Goal: Obtain resource: Download file/media

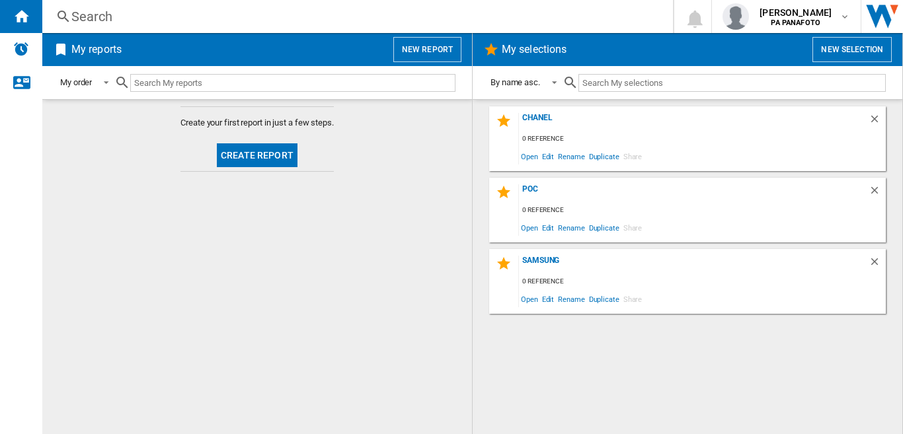
click at [424, 48] on button "New report" at bounding box center [427, 49] width 68 height 25
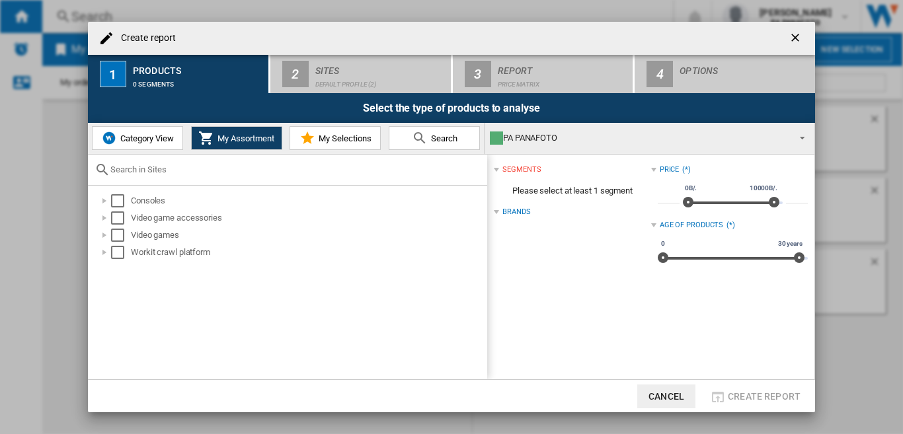
click at [126, 137] on span "Category View" at bounding box center [145, 138] width 57 height 10
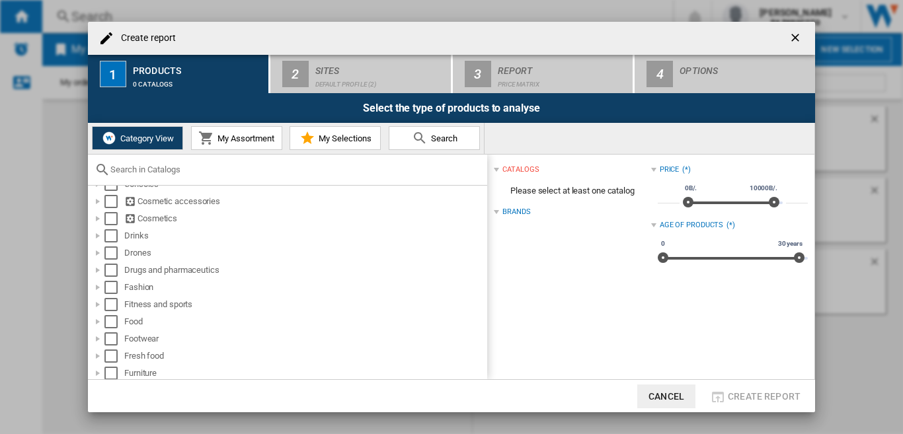
scroll to position [223, 0]
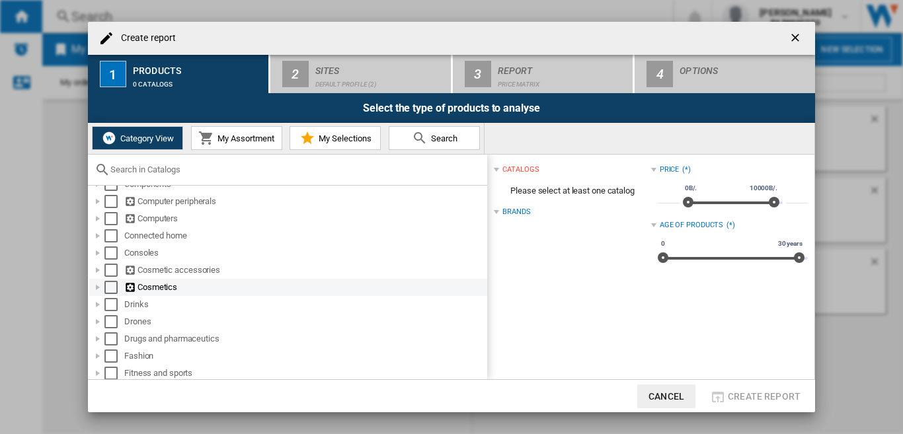
click at [113, 286] on div "Select" at bounding box center [110, 287] width 13 height 13
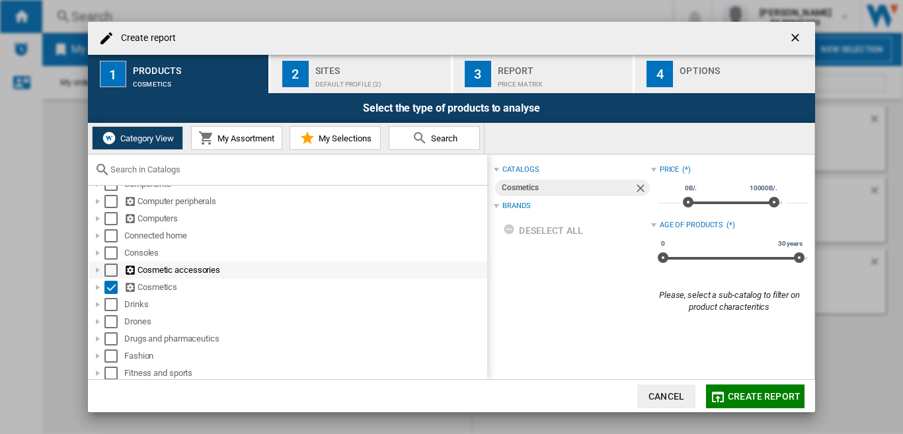
click at [111, 268] on div "Select" at bounding box center [110, 270] width 13 height 13
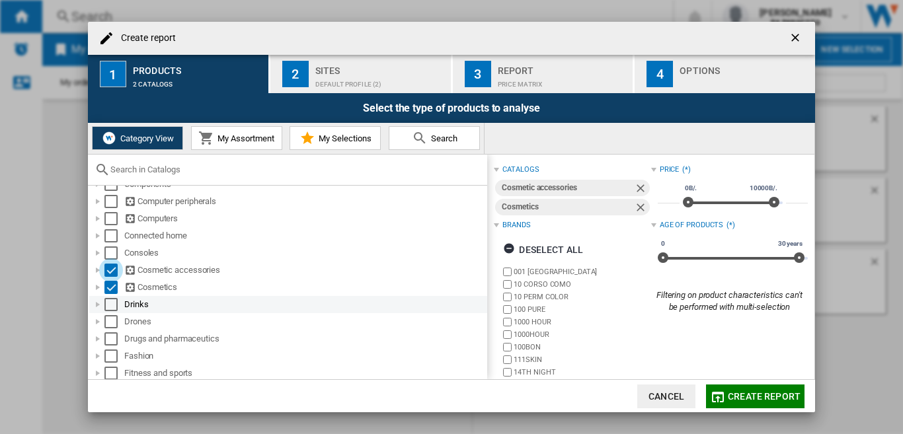
scroll to position [355, 0]
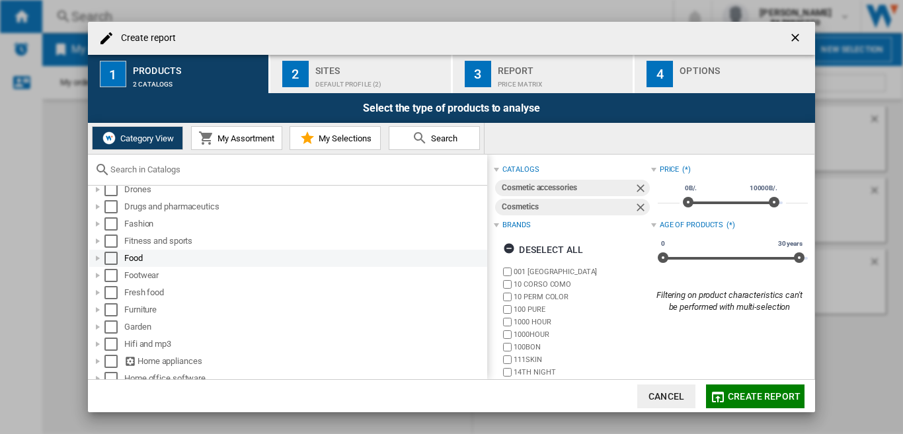
click at [115, 260] on div "Select" at bounding box center [110, 258] width 13 height 13
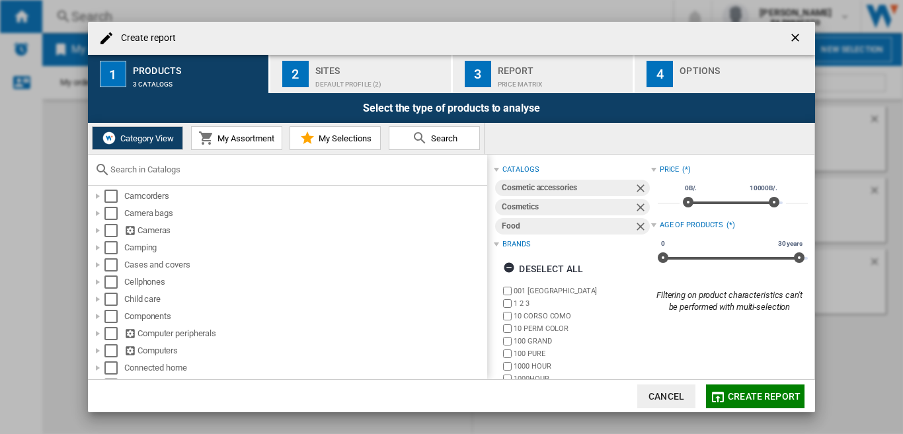
scroll to position [0, 0]
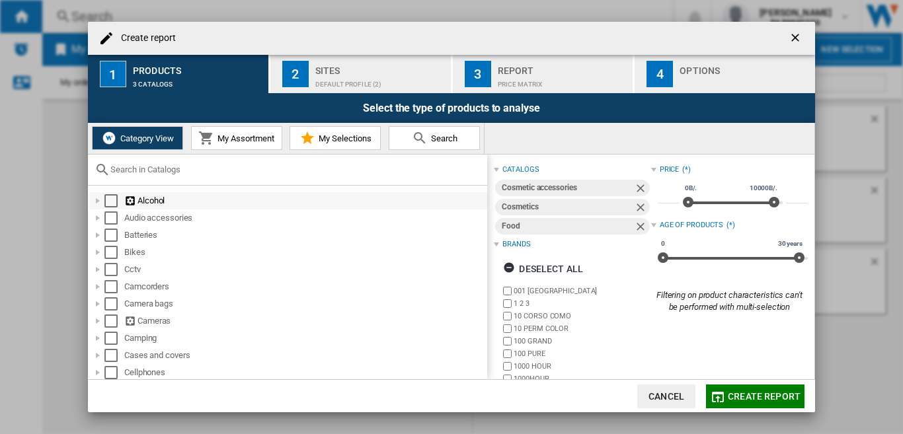
click at [112, 198] on div "Select" at bounding box center [110, 200] width 13 height 13
click at [358, 79] on div "Default profile (2)" at bounding box center [380, 81] width 130 height 14
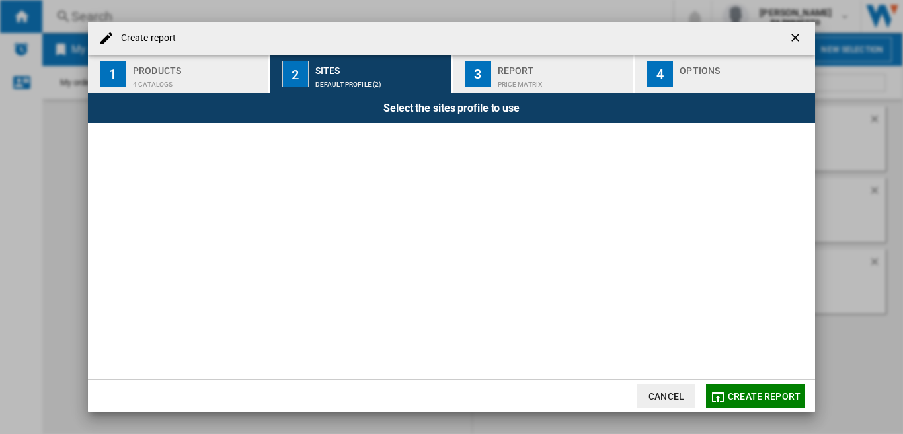
click at [166, 61] on div "Products" at bounding box center [198, 67] width 130 height 14
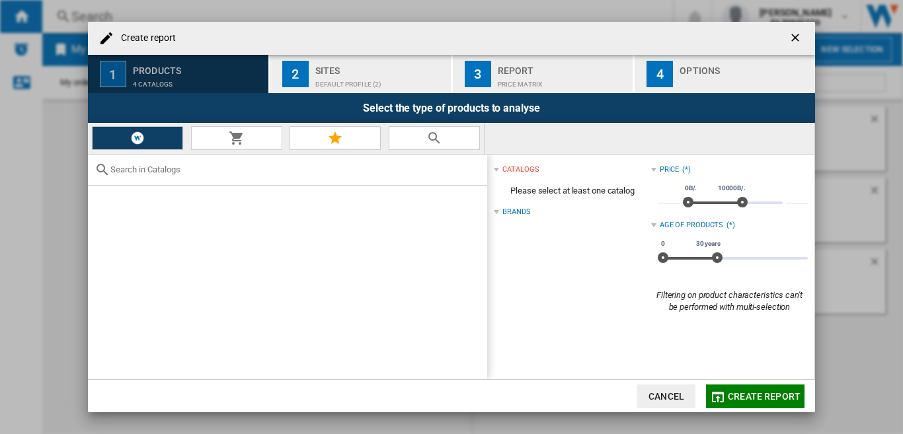
click at [324, 65] on div "Sites" at bounding box center [380, 67] width 130 height 14
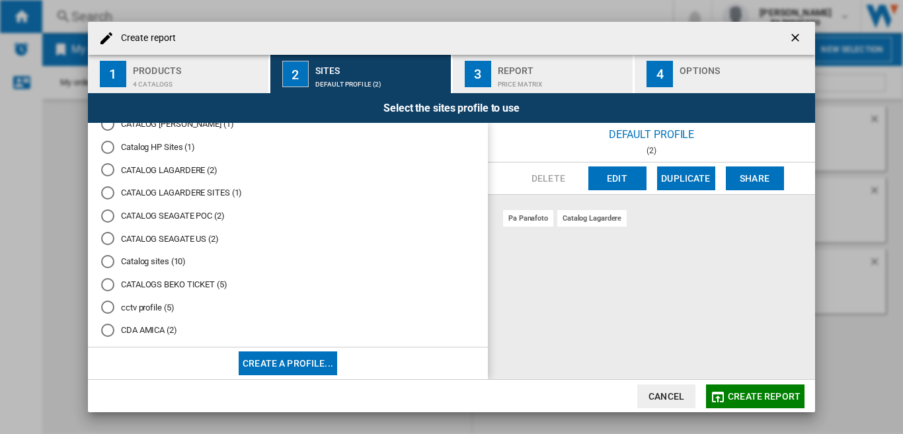
scroll to position [1485, 0]
click at [107, 167] on div "CATALOG LAGARDERE (2)" at bounding box center [107, 168] width 13 height 13
click at [110, 193] on div "CATALOG LAGARDERE SITES (1)" at bounding box center [107, 191] width 13 height 13
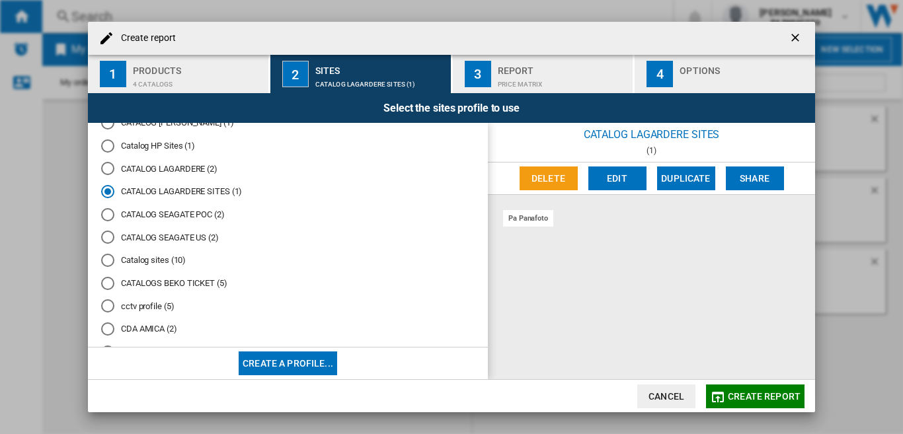
click at [107, 166] on div "CATALOG LAGARDERE (2)" at bounding box center [107, 168] width 13 height 13
click at [749, 394] on span "Create report" at bounding box center [763, 396] width 73 height 11
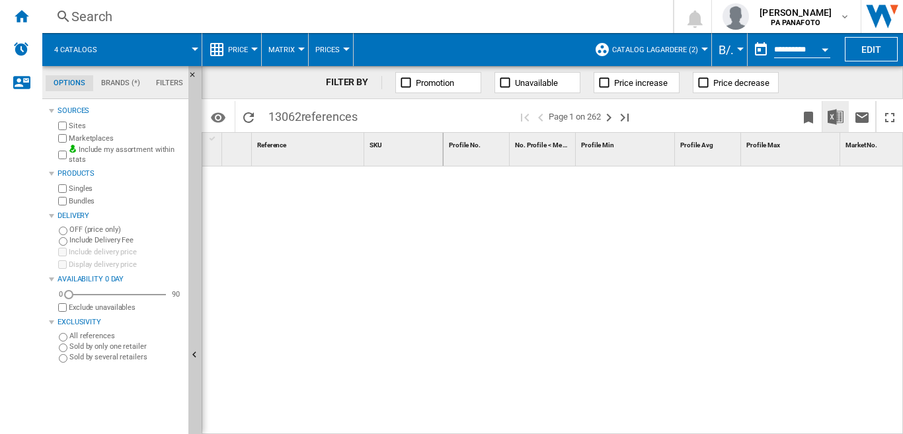
click at [830, 115] on img "Download in Excel" at bounding box center [835, 117] width 16 height 16
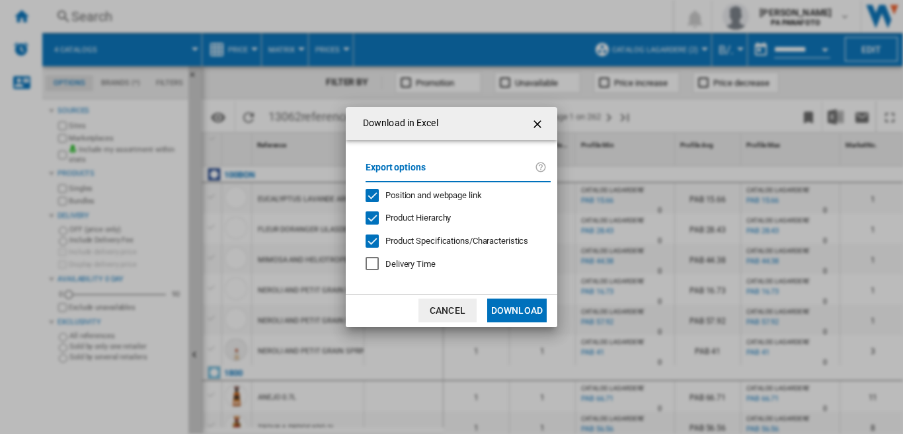
click at [513, 312] on button "Download" at bounding box center [516, 311] width 59 height 24
